Goal: Task Accomplishment & Management: Manage account settings

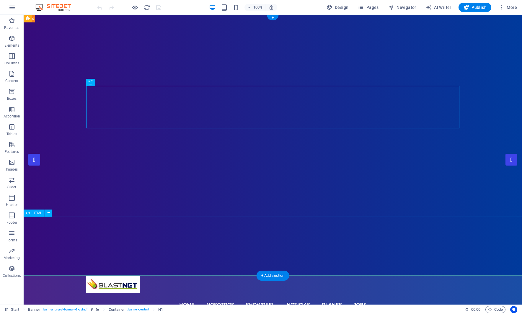
click at [12, 76] on icon "button" at bounding box center [11, 73] width 7 height 7
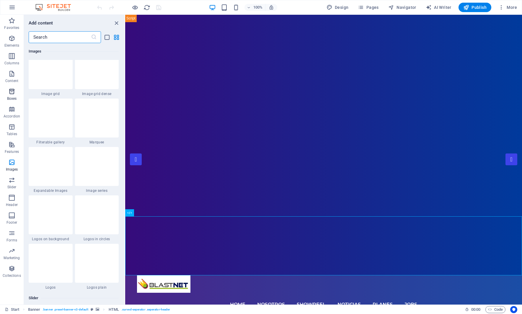
scroll to position [3098, 0]
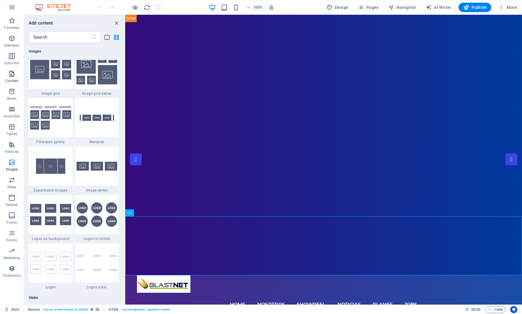
click at [12, 77] on icon "button" at bounding box center [11, 73] width 7 height 7
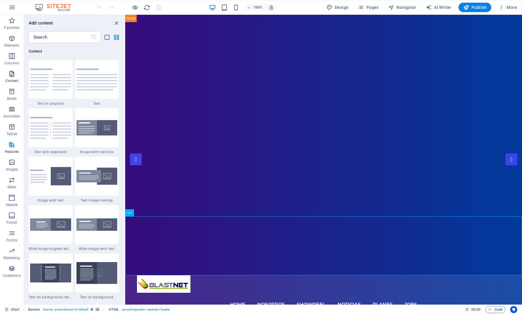
scroll to position [1032, 0]
click at [14, 40] on icon "button" at bounding box center [11, 38] width 7 height 7
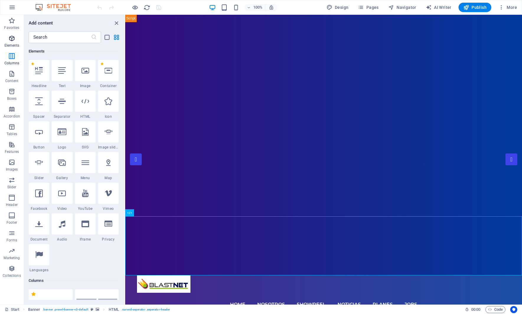
scroll to position [63, 0]
click at [36, 70] on icon at bounding box center [39, 71] width 8 height 8
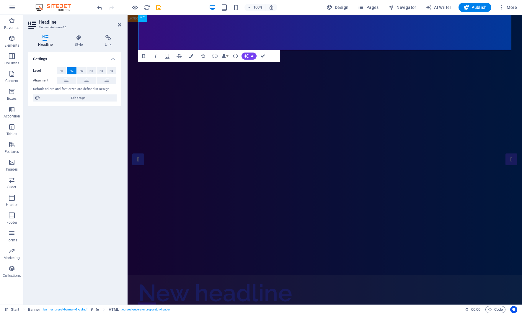
scroll to position [0, 0]
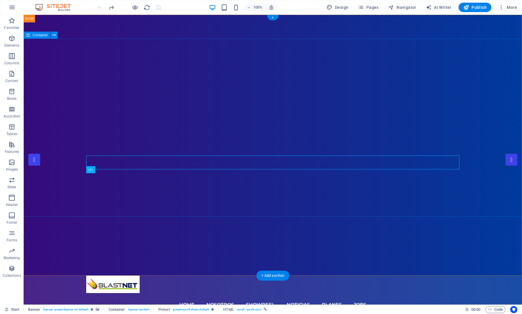
click at [166, 293] on nav "Home Nosotros Showreel Noticias Planes jobs" at bounding box center [272, 305] width 373 height 24
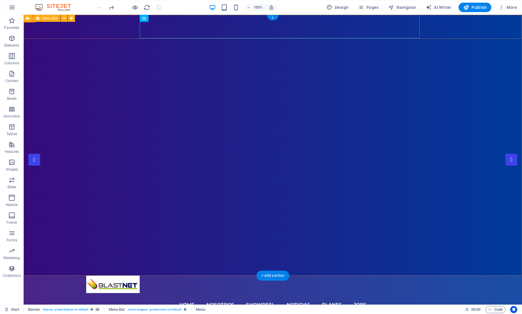
click at [63, 276] on div "Home Nosotros Showreel Noticias Planes jobs Contáctanos" at bounding box center [273, 303] width 498 height 54
click at [481, 276] on div "Home Nosotros Showreel Noticias Planes jobs Contáctanos" at bounding box center [273, 303] width 498 height 54
click at [12, 7] on icon "button" at bounding box center [12, 7] width 7 height 7
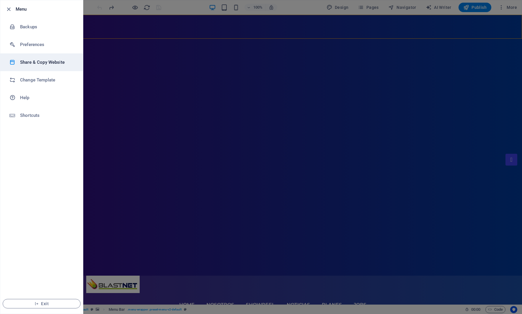
click at [44, 60] on h6 "Share & Copy Website" at bounding box center [47, 62] width 55 height 7
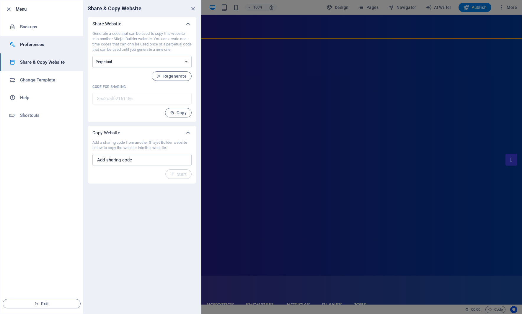
click at [43, 45] on h6 "Preferences" at bounding box center [47, 44] width 55 height 7
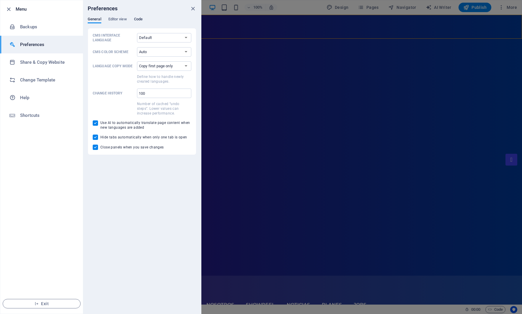
click at [138, 18] on span "Code" at bounding box center [138, 20] width 9 height 8
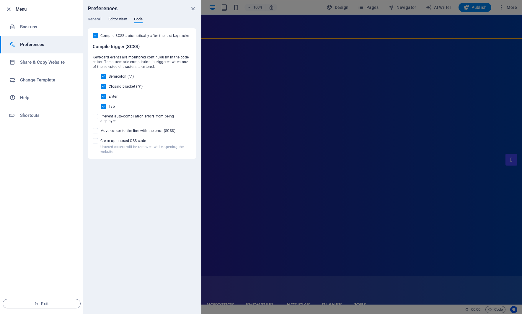
click at [122, 18] on span "Editor view" at bounding box center [117, 20] width 19 height 8
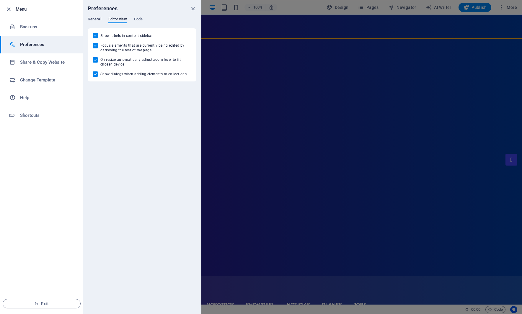
click at [91, 19] on span "General" at bounding box center [95, 20] width 14 height 8
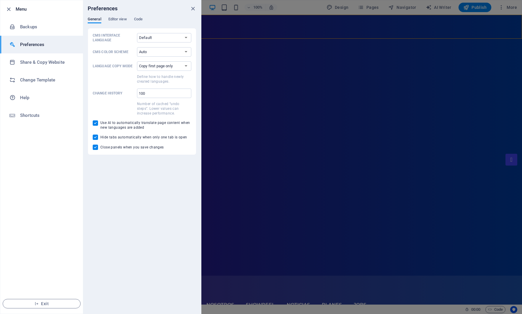
click at [37, 44] on h6 "Preferences" at bounding box center [47, 44] width 55 height 7
click at [122, 17] on span "Editor view" at bounding box center [117, 20] width 19 height 8
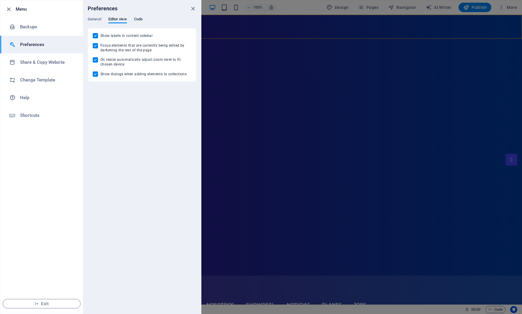
click at [138, 17] on span "Code" at bounding box center [138, 20] width 9 height 8
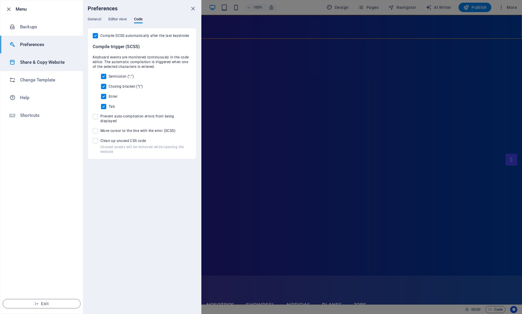
click at [34, 61] on h6 "Share & Copy Website" at bounding box center [47, 62] width 55 height 7
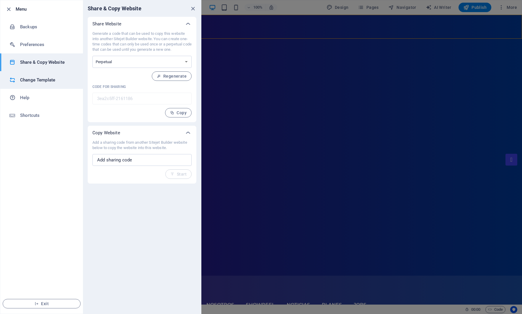
click at [47, 79] on h6 "Change Template" at bounding box center [47, 79] width 55 height 7
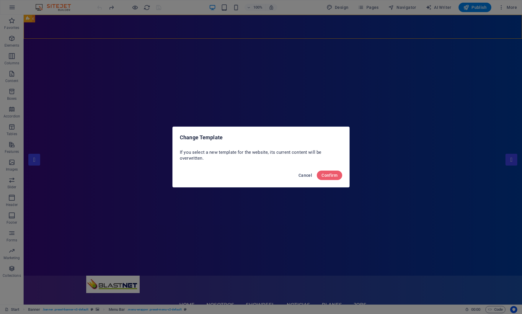
click at [306, 175] on span "Cancel" at bounding box center [305, 175] width 14 height 5
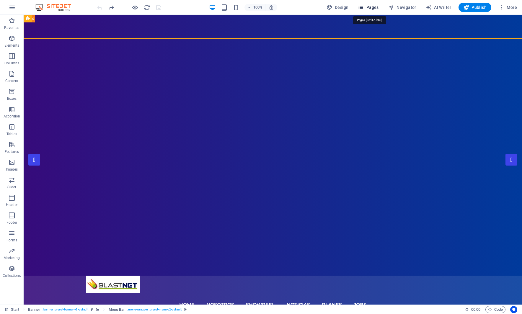
click at [372, 7] on span "Pages" at bounding box center [368, 7] width 21 height 6
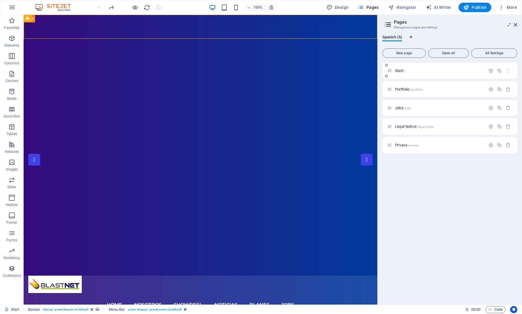
click at [395, 68] on div "Start /" at bounding box center [436, 70] width 98 height 7
click at [492, 70] on icon "button" at bounding box center [490, 70] width 5 height 5
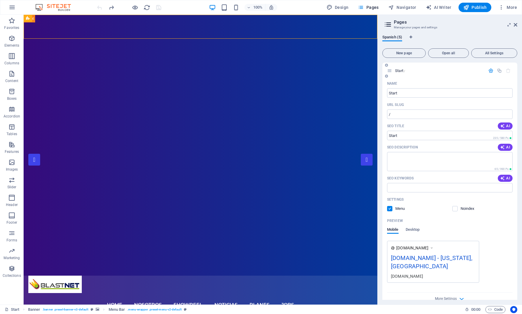
drag, startPoint x: 424, startPoint y: 259, endPoint x: 453, endPoint y: 258, distance: 28.9
click at [424, 259] on div "[DOMAIN_NAME] - [US_STATE], [GEOGRAPHIC_DATA]" at bounding box center [433, 263] width 84 height 20
click at [448, 258] on div "[DOMAIN_NAME] - [US_STATE], [GEOGRAPHIC_DATA]" at bounding box center [433, 263] width 84 height 20
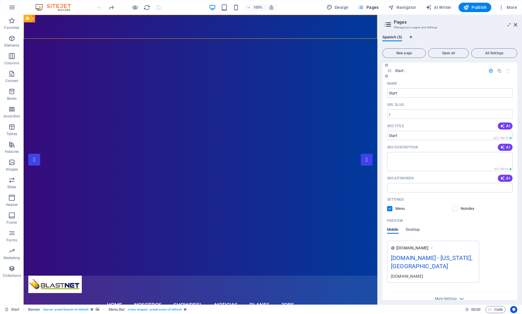
click at [448, 258] on div "[DOMAIN_NAME] - [US_STATE], [GEOGRAPHIC_DATA]" at bounding box center [433, 263] width 84 height 20
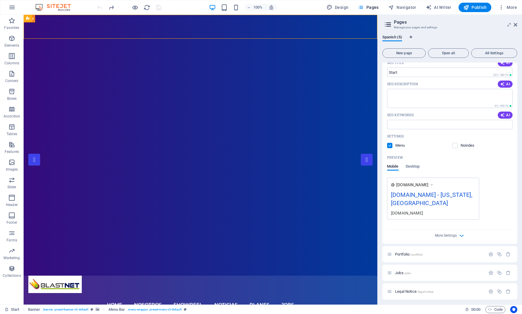
scroll to position [76, 0]
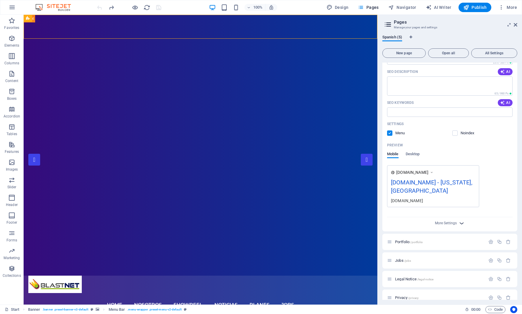
click at [462, 220] on icon "button" at bounding box center [461, 223] width 7 height 7
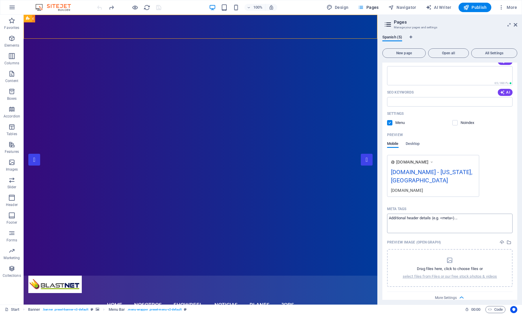
scroll to position [86, 0]
click at [434, 171] on div "[DOMAIN_NAME] - [US_STATE], [GEOGRAPHIC_DATA]" at bounding box center [433, 177] width 84 height 20
click at [433, 163] on icon at bounding box center [431, 162] width 4 height 6
click at [433, 162] on icon at bounding box center [431, 162] width 4 height 6
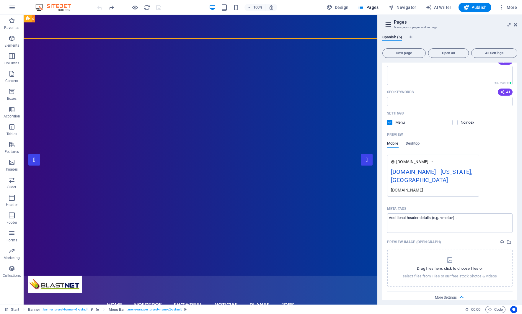
click at [433, 162] on icon at bounding box center [431, 162] width 4 height 6
click at [427, 169] on div "[DOMAIN_NAME] - [US_STATE], [GEOGRAPHIC_DATA]" at bounding box center [433, 177] width 84 height 20
click at [413, 171] on div "[DOMAIN_NAME] - [US_STATE], [GEOGRAPHIC_DATA]" at bounding box center [433, 177] width 84 height 20
drag, startPoint x: 407, startPoint y: 178, endPoint x: 406, endPoint y: 181, distance: 3.4
click at [407, 187] on div "[DOMAIN_NAME]" at bounding box center [433, 190] width 84 height 6
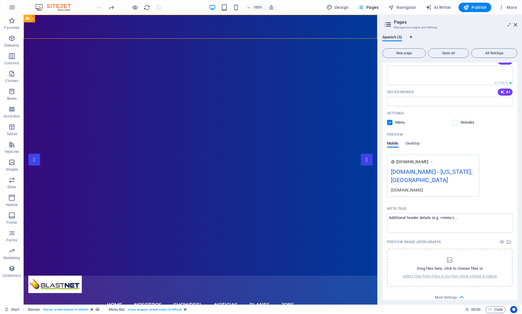
click at [406, 187] on div "[DOMAIN_NAME]" at bounding box center [433, 190] width 84 height 6
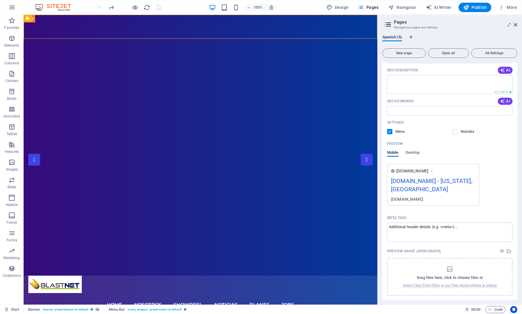
scroll to position [0, 0]
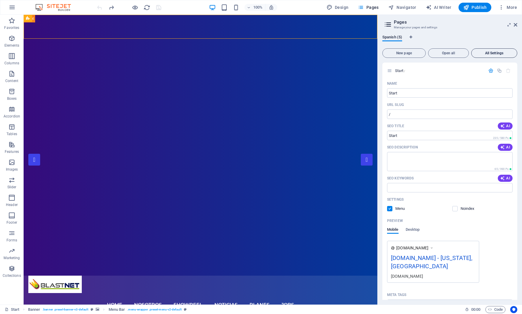
click at [489, 54] on span "All Settings" at bounding box center [493, 53] width 41 height 4
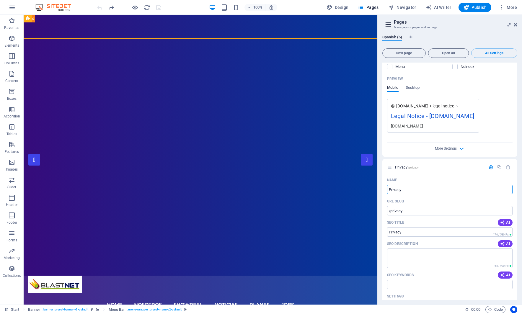
drag, startPoint x: 457, startPoint y: 108, endPoint x: 453, endPoint y: 108, distance: 3.8
click at [457, 112] on div "Legal Notice - [DOMAIN_NAME]" at bounding box center [433, 118] width 84 height 12
click at [453, 112] on div "Legal Notice - [DOMAIN_NAME]" at bounding box center [433, 118] width 84 height 12
click at [453, 103] on span "legal-notice" at bounding box center [443, 106] width 22 height 6
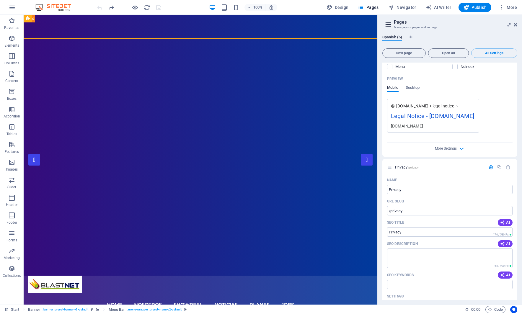
click at [453, 103] on span "legal-notice" at bounding box center [443, 106] width 22 height 6
click at [440, 112] on div "Legal Notice - [DOMAIN_NAME]" at bounding box center [433, 118] width 84 height 12
click at [460, 145] on icon "button" at bounding box center [461, 148] width 7 height 7
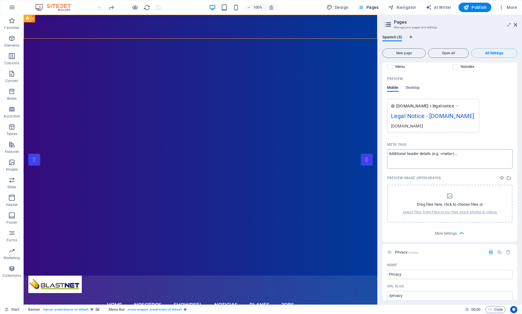
click at [463, 149] on textarea "Meta tags ​" at bounding box center [449, 158] width 125 height 19
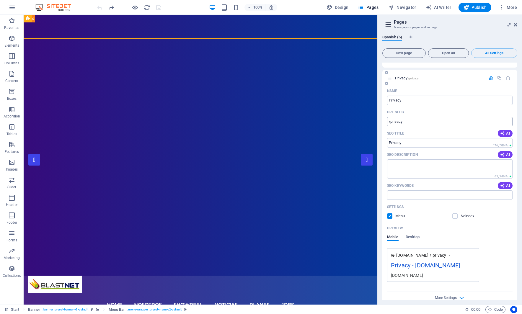
scroll to position [1125, 0]
click at [438, 252] on span "privacy" at bounding box center [439, 255] width 14 height 6
click at [446, 253] on span "privacy" at bounding box center [439, 256] width 14 height 6
click at [451, 253] on icon at bounding box center [449, 256] width 4 height 6
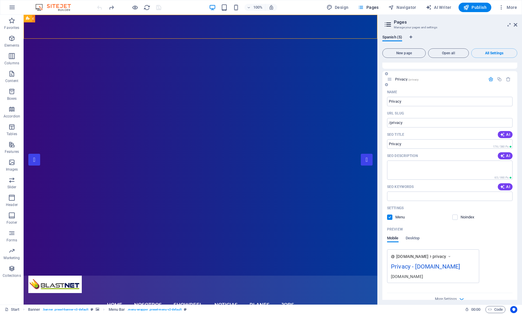
click at [451, 253] on icon at bounding box center [449, 256] width 4 height 6
drag, startPoint x: 452, startPoint y: 248, endPoint x: 441, endPoint y: 249, distance: 11.3
click at [443, 253] on div "[DOMAIN_NAME] privacy" at bounding box center [423, 256] width 55 height 6
click at [410, 253] on span "[DOMAIN_NAME]" at bounding box center [412, 256] width 32 height 6
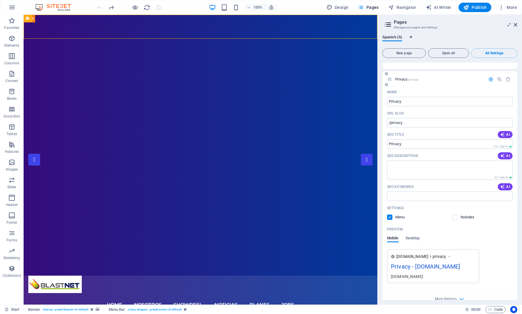
click at [410, 253] on span "[DOMAIN_NAME]" at bounding box center [412, 256] width 32 height 6
click at [412, 235] on span "Desktop" at bounding box center [412, 239] width 14 height 8
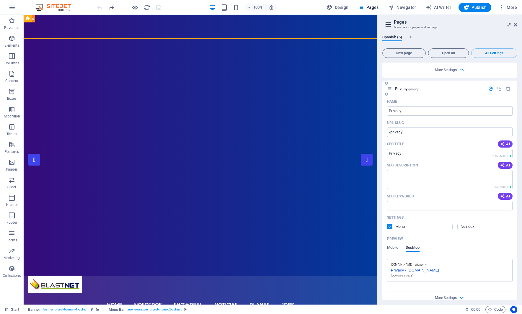
click at [419, 264] on div "[DOMAIN_NAME] privacy Privacy - [DOMAIN_NAME] [DOMAIN_NAME]" at bounding box center [449, 270] width 125 height 23
click at [416, 266] on div "Privacy - [DOMAIN_NAME]" at bounding box center [450, 269] width 118 height 6
click at [394, 244] on span "Mobile" at bounding box center [393, 248] width 12 height 8
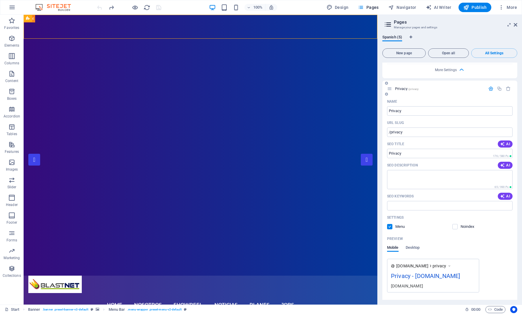
scroll to position [1125, 0]
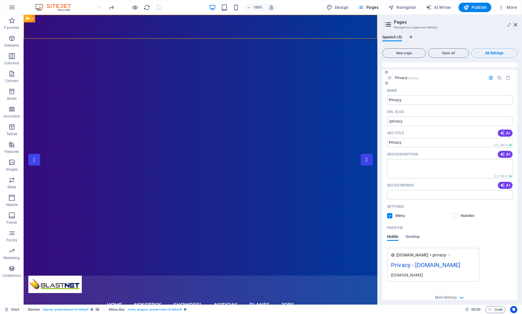
click at [456, 291] on div "More Settings" at bounding box center [449, 295] width 125 height 9
click at [461, 294] on icon "button" at bounding box center [461, 297] width 7 height 7
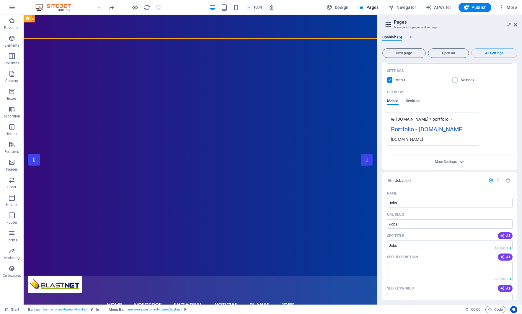
scroll to position [461, 0]
click at [445, 112] on div "[DOMAIN_NAME] portfolio Portfolio - [DOMAIN_NAME] [DOMAIN_NAME]" at bounding box center [433, 129] width 92 height 34
click at [440, 115] on div "[DOMAIN_NAME] portfolio Portfolio - [DOMAIN_NAME] [DOMAIN_NAME]" at bounding box center [433, 129] width 92 height 34
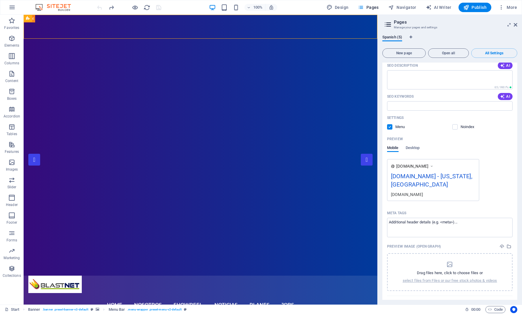
scroll to position [81, 0]
click at [443, 173] on div "[DOMAIN_NAME] - [US_STATE], [GEOGRAPHIC_DATA]" at bounding box center [433, 182] width 84 height 20
click at [443, 175] on div "[DOMAIN_NAME] - [US_STATE], [GEOGRAPHIC_DATA]" at bounding box center [433, 182] width 84 height 20
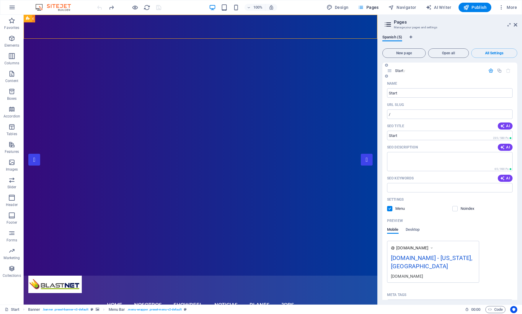
click at [399, 69] on span "Start /" at bounding box center [400, 70] width 10 height 4
click at [400, 69] on span "Start /" at bounding box center [400, 70] width 10 height 4
